Goal: Task Accomplishment & Management: Complete application form

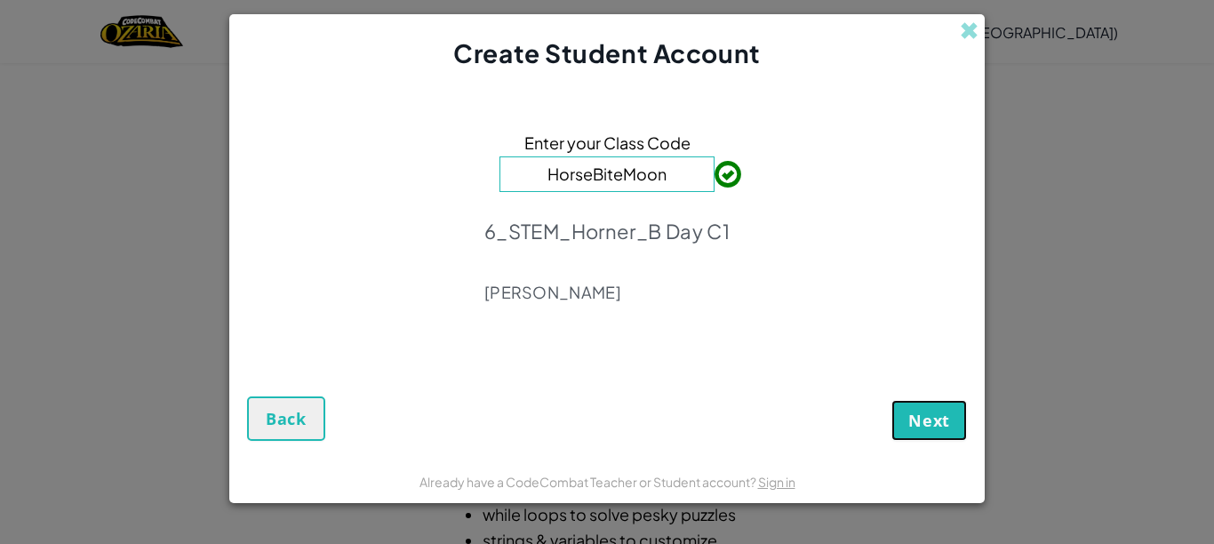
click at [930, 423] on span "Next" at bounding box center [929, 420] width 42 height 21
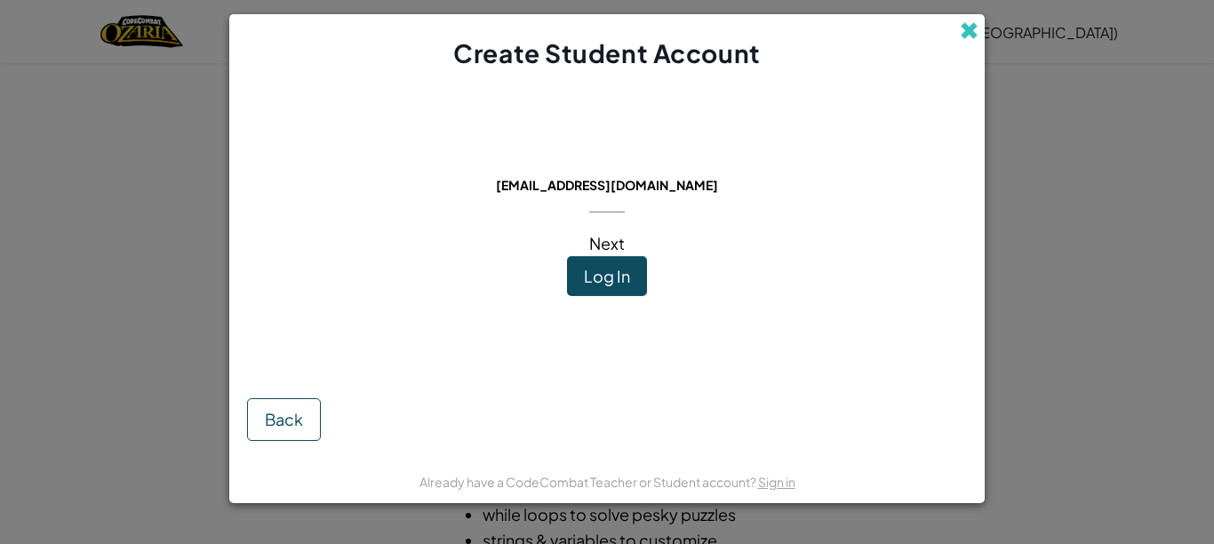
click at [963, 36] on span at bounding box center [969, 30] width 19 height 19
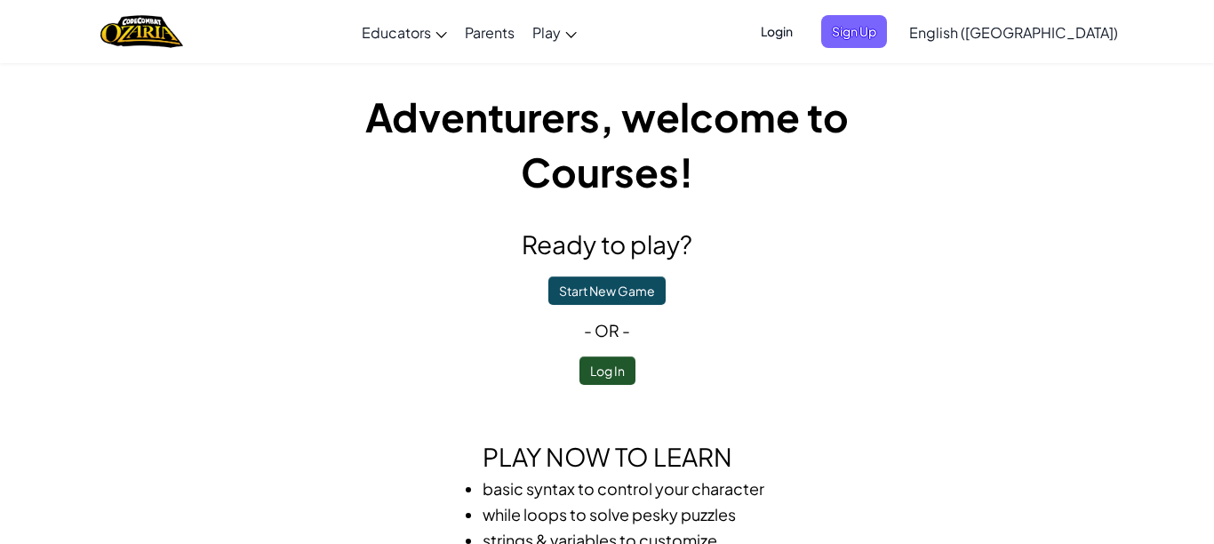
click at [803, 32] on span "Login" at bounding box center [776, 31] width 53 height 33
